Goal: Information Seeking & Learning: Learn about a topic

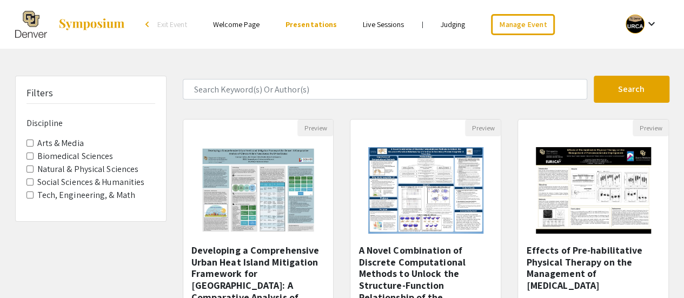
click at [339, 26] on li "Presentations" at bounding box center [310, 24] width 77 height 13
click at [326, 26] on link "Presentations" at bounding box center [310, 24] width 51 height 10
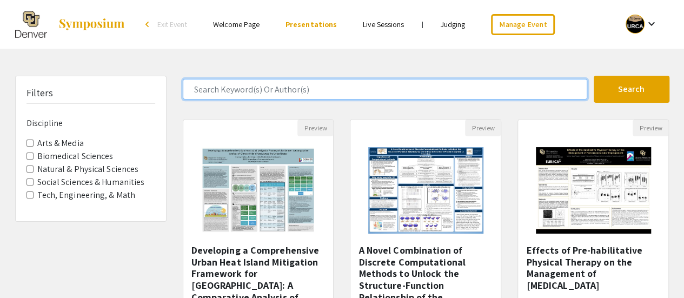
click at [273, 86] on input "Search Keyword(s) Or Author(s)" at bounding box center [385, 89] width 404 height 21
type input "biology"
click at [593, 76] on button "Search" at bounding box center [631, 89] width 76 height 27
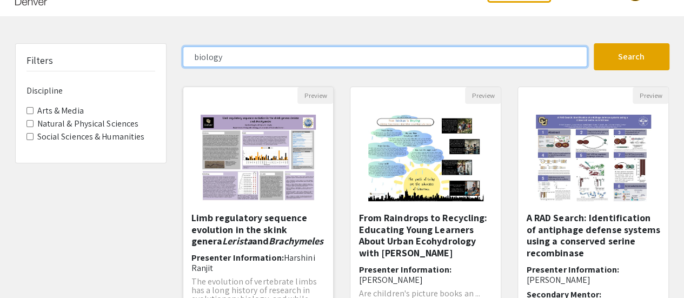
scroll to position [51, 0]
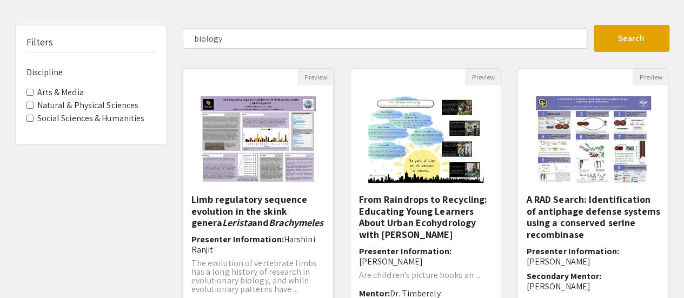
click at [261, 203] on h5 "Limb regulatory sequence evolution in the skink genera Lerista and Brachymeles" at bounding box center [258, 210] width 134 height 35
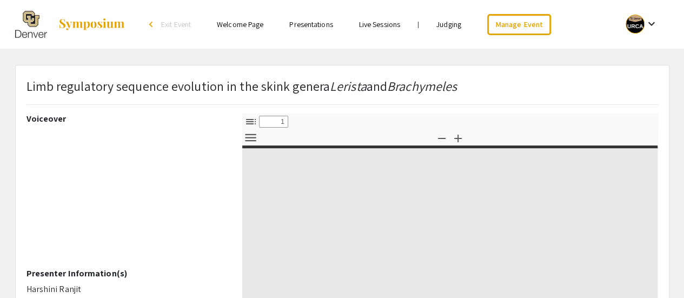
select select "custom"
type input "0"
select select "custom"
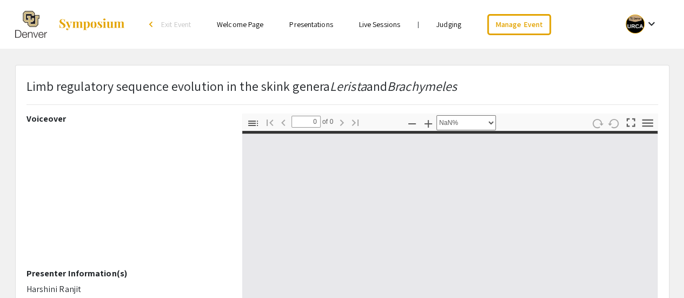
type input "1"
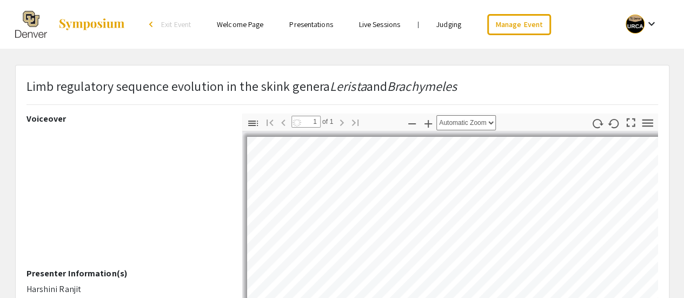
select select "auto"
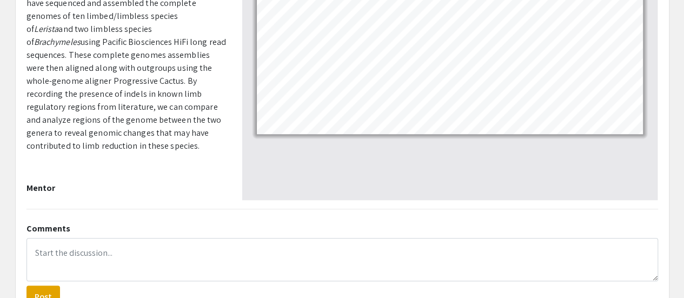
scroll to position [311, 0]
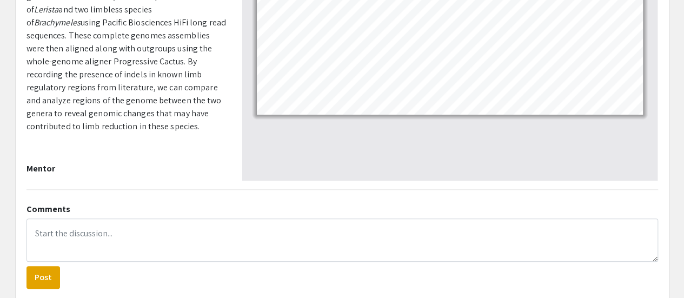
click at [84, 178] on p "[PERSON_NAME]" at bounding box center [125, 184] width 199 height 13
drag, startPoint x: 80, startPoint y: 165, endPoint x: 27, endPoint y: 167, distance: 53.0
click at [27, 178] on p "[PERSON_NAME]" at bounding box center [125, 184] width 199 height 13
copy p "[PERSON_NAME]"
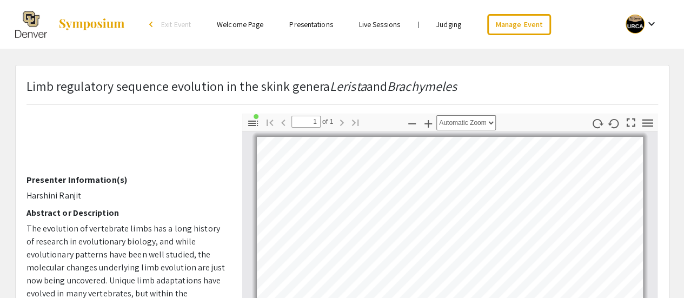
scroll to position [92, 0]
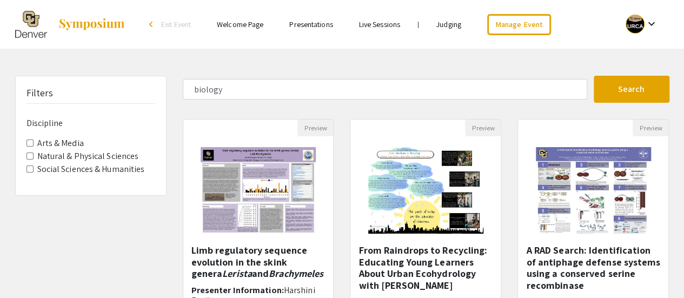
scroll to position [51, 0]
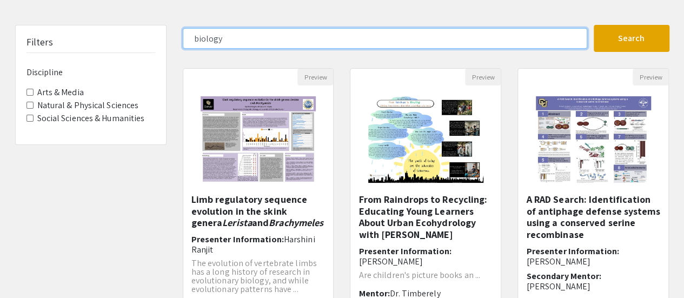
click at [260, 36] on input "biology" at bounding box center [385, 38] width 404 height 21
type input "medical"
click at [593, 25] on button "Search" at bounding box center [631, 38] width 76 height 27
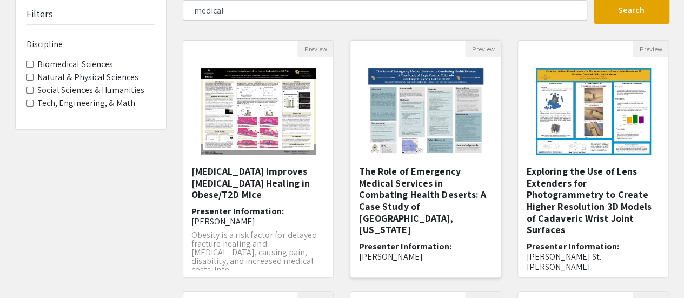
click at [471, 205] on h5 "The Role of Emergency Medical Services in Combating Health Deserts: A Case Stud…" at bounding box center [425, 200] width 134 height 70
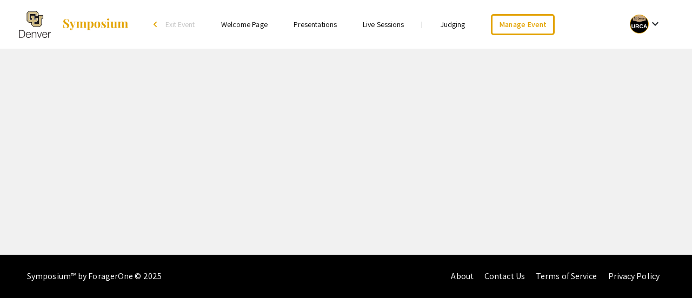
select select "custom"
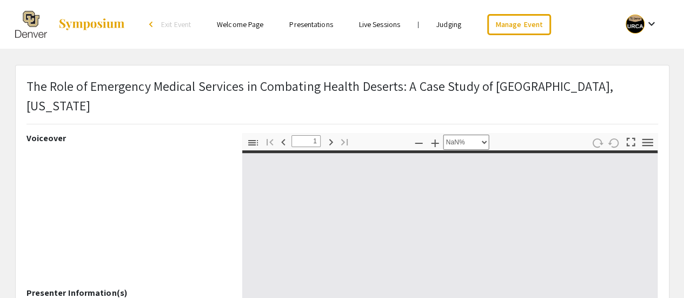
type input "0"
select select "custom"
type input "1"
select select "auto"
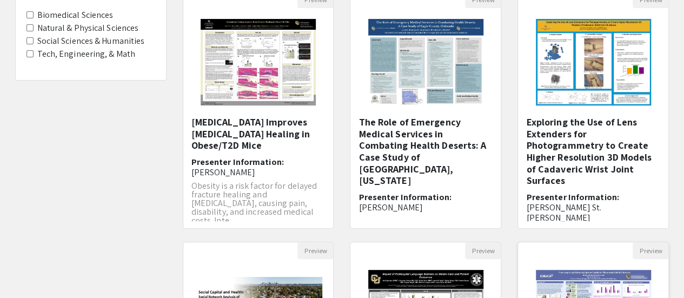
scroll to position [182, 0]
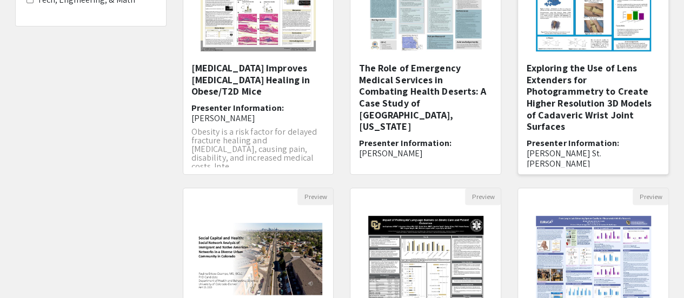
click at [584, 77] on h5 "Exploring the Use of Lens Extenders for Photogrammetry to Create Higher Resolut…" at bounding box center [593, 97] width 134 height 70
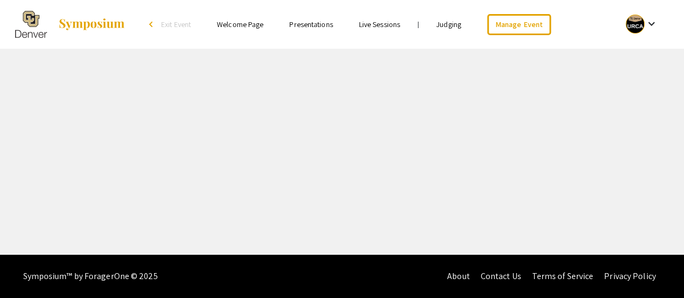
select select "custom"
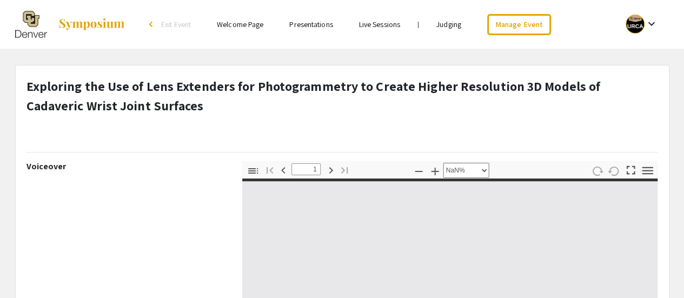
type input "0"
select select "auto"
type input "1"
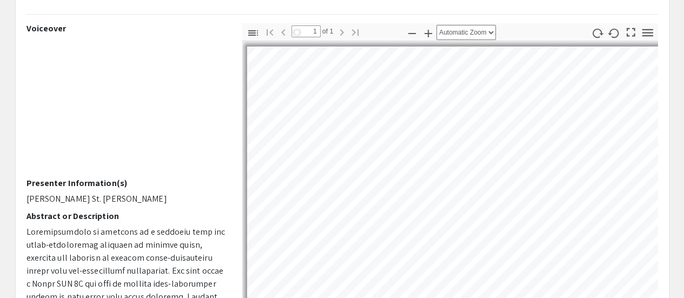
scroll to position [138, 0]
select select "auto"
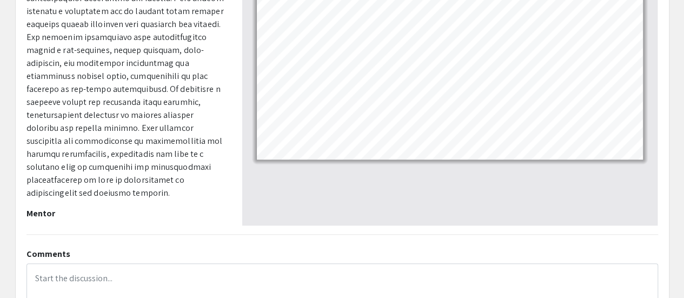
scroll to position [315, 0]
drag, startPoint x: 50, startPoint y: 211, endPoint x: 24, endPoint y: 210, distance: 26.5
click at [24, 210] on div "Voiceover Presenter Information(s) [PERSON_NAME] St. [PERSON_NAME] Abstract or …" at bounding box center [126, 36] width 216 height 378
copy p "[DEMOGRAPHIC_DATA]"
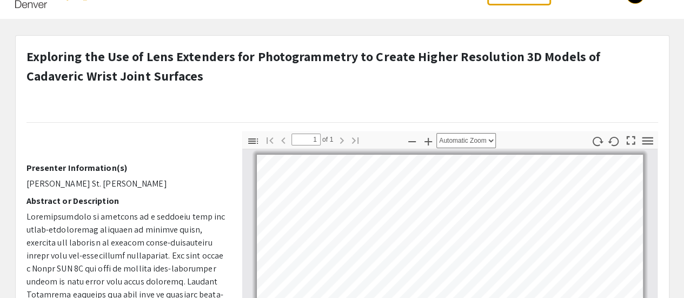
scroll to position [0, 0]
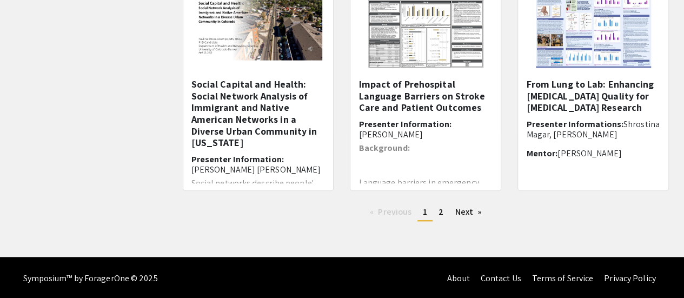
scroll to position [417, 0]
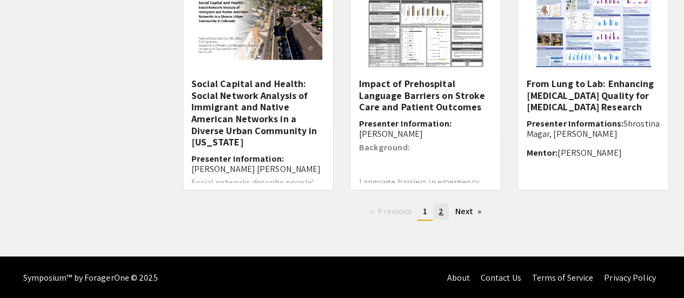
click at [444, 210] on link "page 2" at bounding box center [441, 211] width 16 height 16
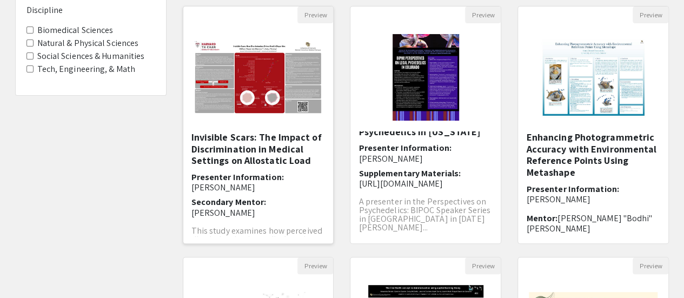
scroll to position [110, 0]
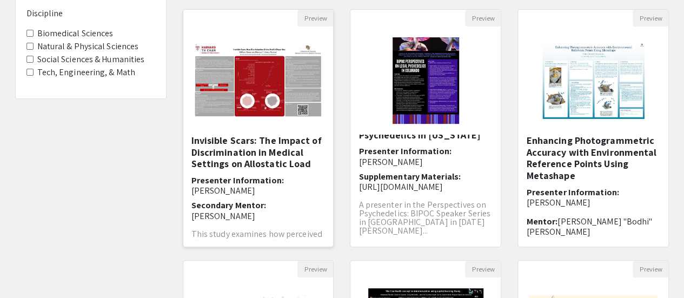
click at [258, 178] on h6 "Presenter Information: [PERSON_NAME]" at bounding box center [258, 185] width 134 height 21
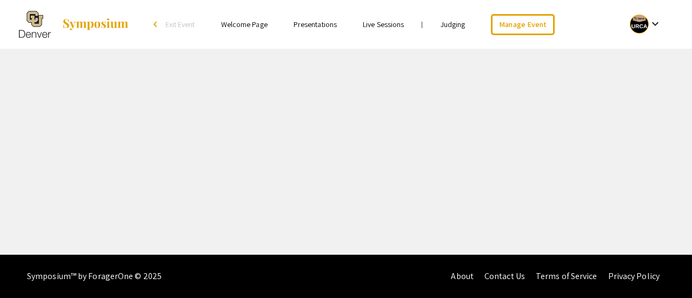
select select "custom"
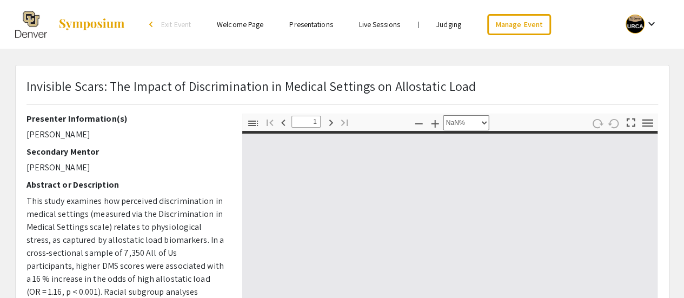
type input "0"
select select "custom"
type input "1"
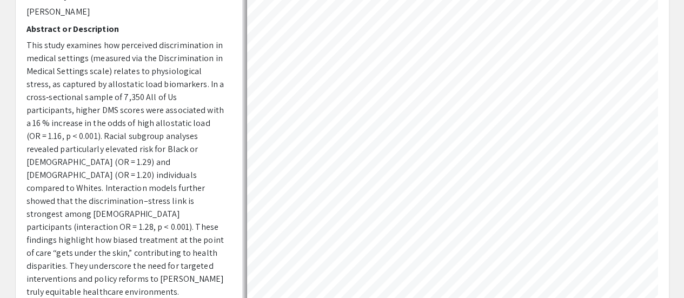
select select "auto"
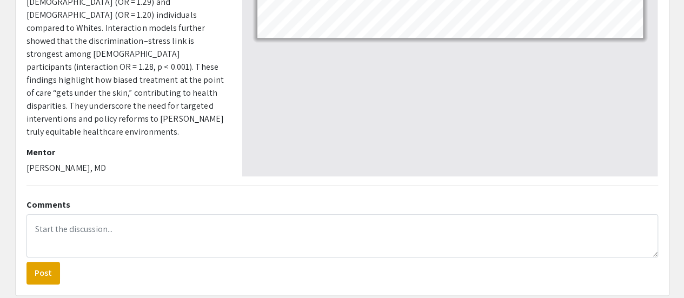
scroll to position [315, 0]
drag, startPoint x: 91, startPoint y: 139, endPoint x: 21, endPoint y: 143, distance: 70.9
copy p "[PERSON_NAME], MD"
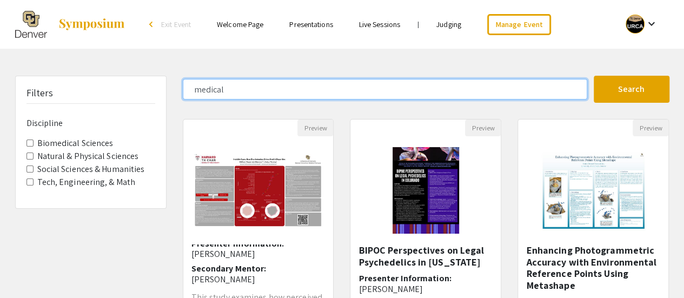
click at [257, 82] on input "medical" at bounding box center [385, 89] width 404 height 21
click at [593, 76] on button "Search" at bounding box center [631, 89] width 76 height 27
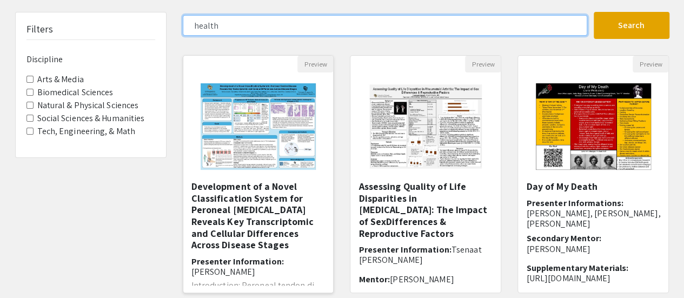
scroll to position [63, 0]
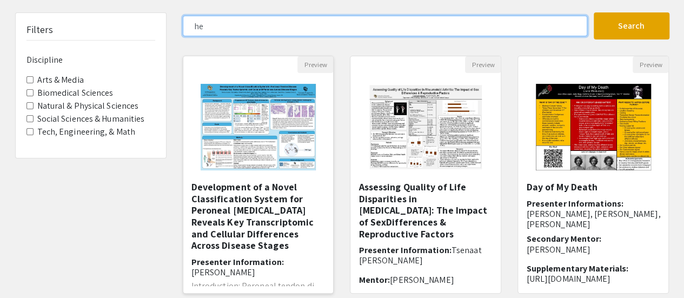
type input "h"
click at [593, 12] on button "Search" at bounding box center [631, 25] width 76 height 27
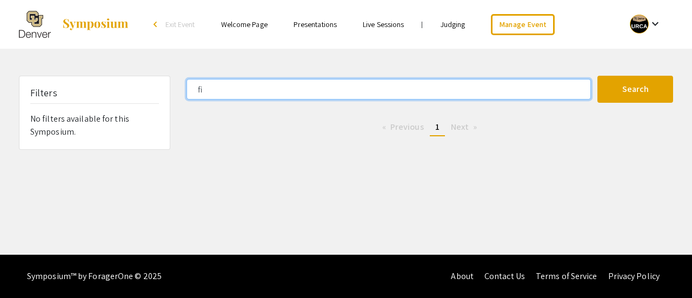
type input "f"
type input "u"
type input "business"
click at [597, 76] on button "Search" at bounding box center [635, 89] width 76 height 27
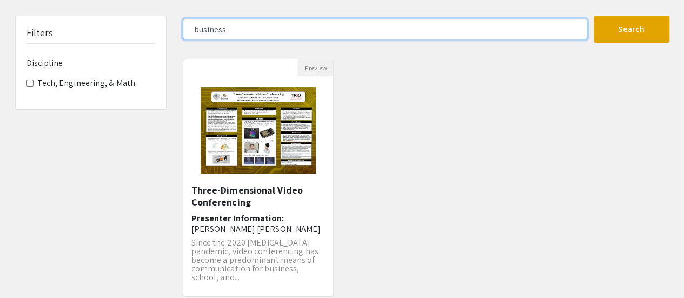
scroll to position [59, 0]
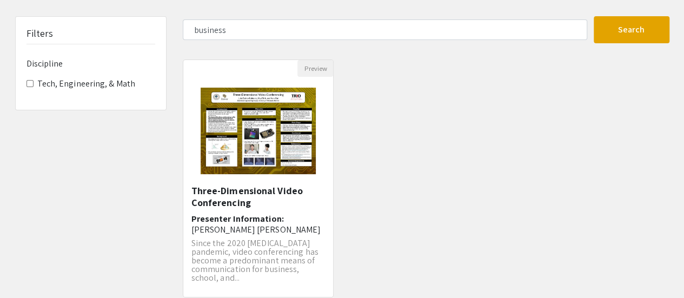
click at [256, 183] on img "Open Presentation <p>Three-Dimensional Video Conferencing</p>" at bounding box center [258, 131] width 137 height 108
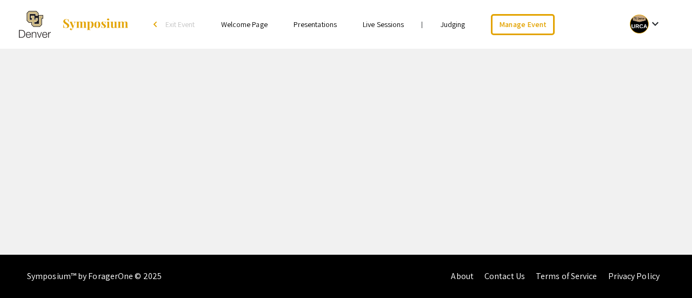
select select "custom"
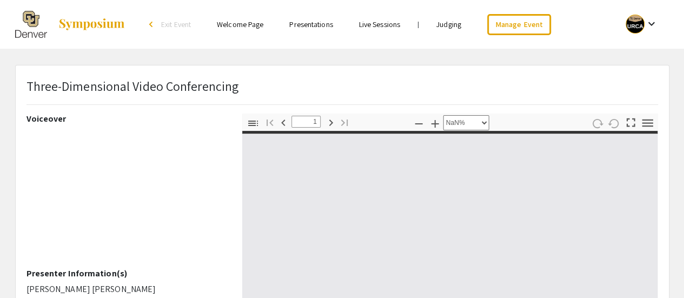
type input "0"
select select "custom"
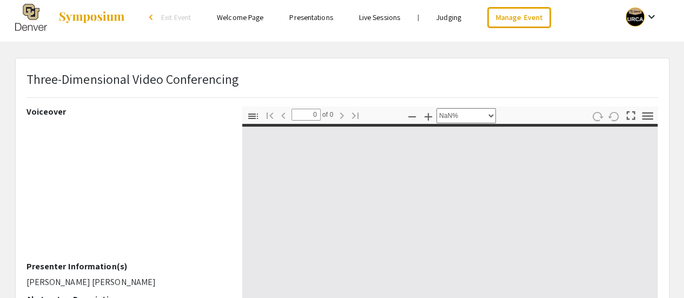
type input "1"
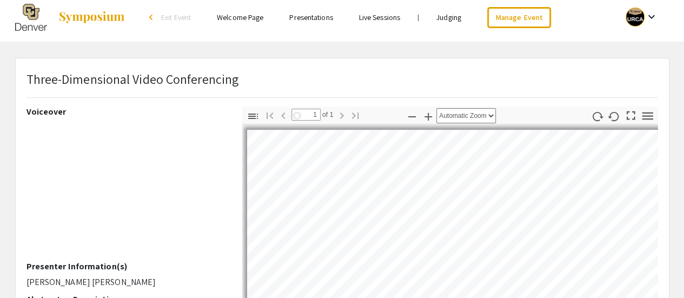
scroll to position [99, 0]
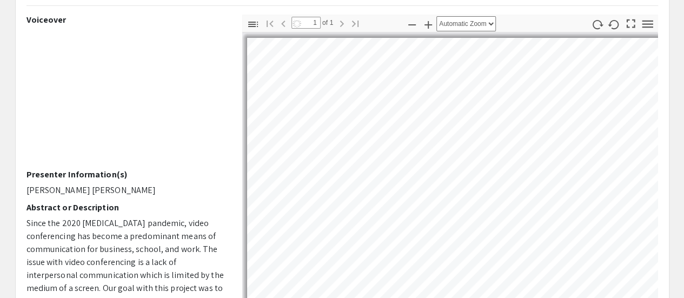
select select "auto"
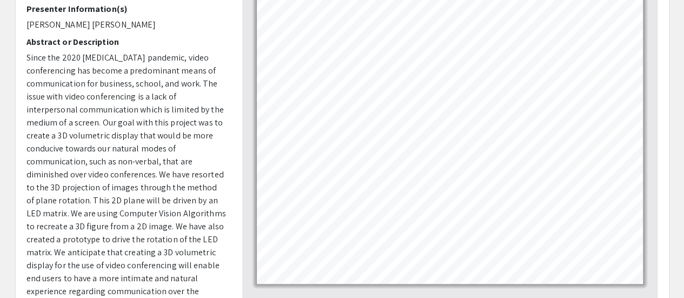
scroll to position [277, 0]
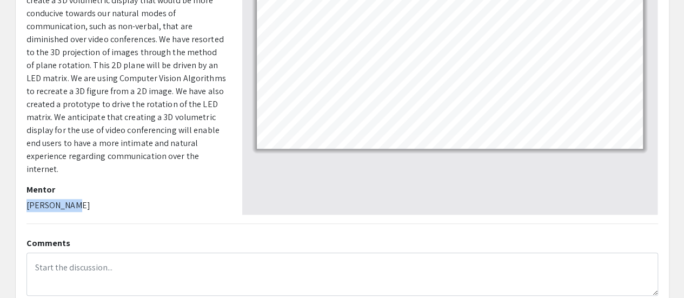
drag, startPoint x: 81, startPoint y: 200, endPoint x: 26, endPoint y: 203, distance: 55.2
click at [26, 203] on p "[PERSON_NAME]" at bounding box center [125, 205] width 199 height 13
copy p "[PERSON_NAME]"
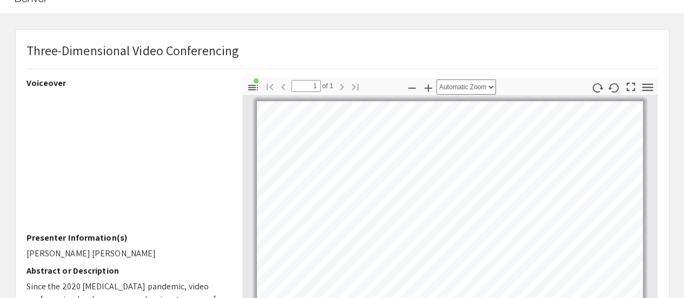
scroll to position [0, 0]
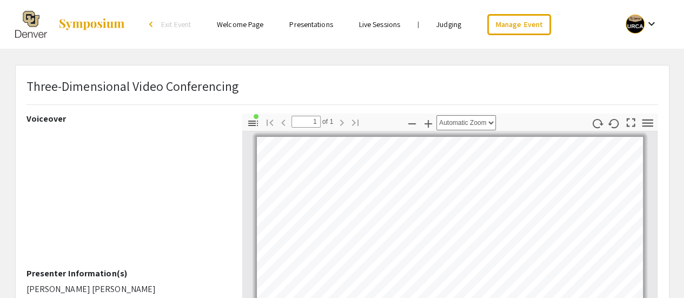
click at [300, 21] on link "Presentations" at bounding box center [310, 24] width 43 height 10
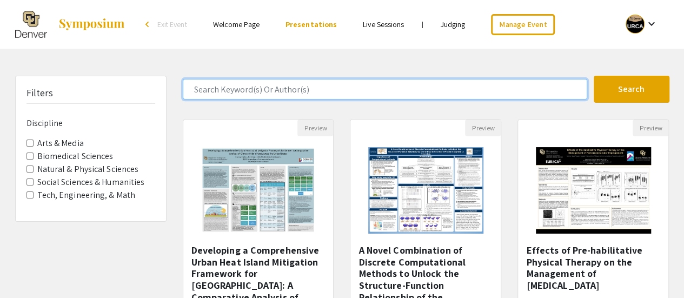
click at [253, 90] on input "Search Keyword(s) Or Author(s)" at bounding box center [385, 89] width 404 height 21
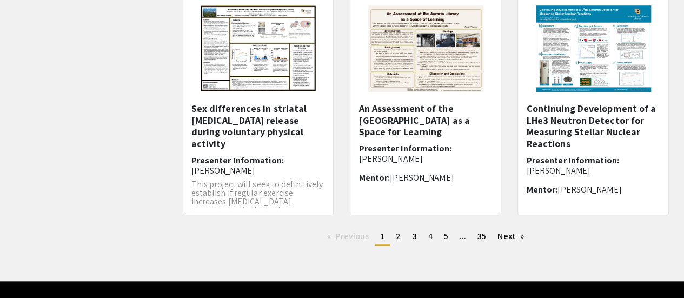
scroll to position [418, 0]
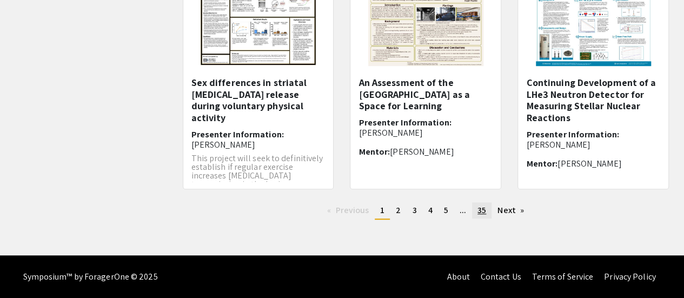
click at [479, 209] on span "35" at bounding box center [481, 209] width 9 height 11
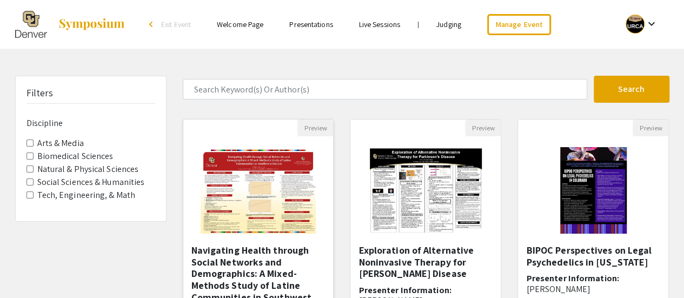
scroll to position [168, 0]
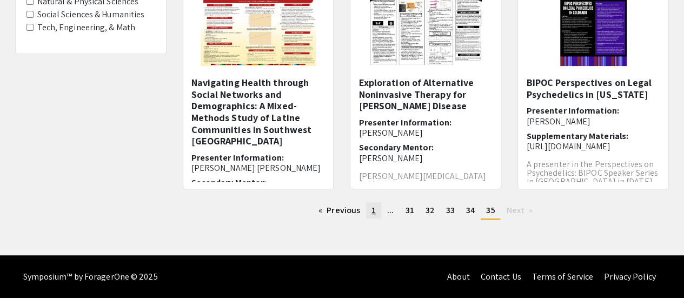
click at [375, 217] on link "page 1" at bounding box center [373, 210] width 15 height 16
